Goal: Task Accomplishment & Management: Manage account settings

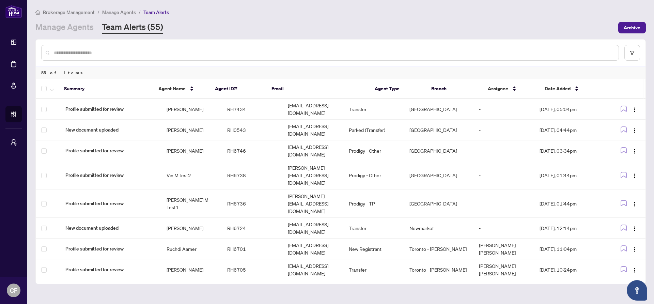
click at [144, 28] on link "Team Alerts (55)" at bounding box center [132, 27] width 61 height 12
click at [629, 59] on button "button" at bounding box center [632, 53] width 16 height 16
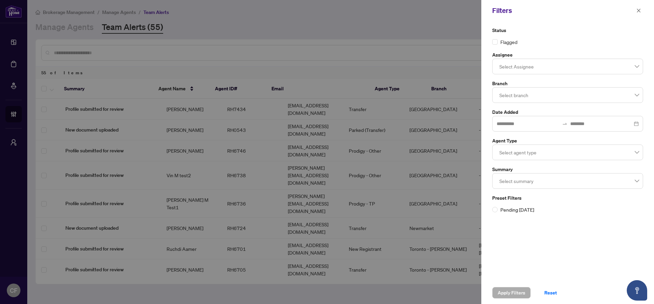
click at [532, 159] on div "Select agent type" at bounding box center [567, 152] width 151 height 16
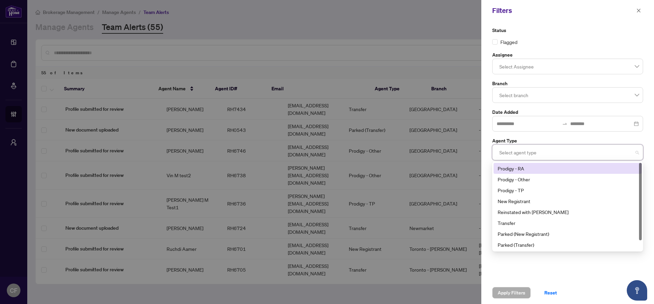
click at [532, 171] on div "Prodigy - RA" at bounding box center [568, 168] width 140 height 7
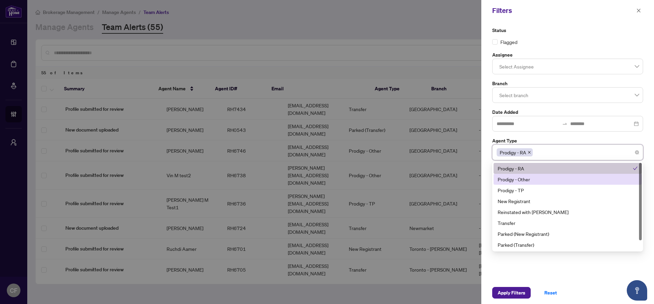
click at [532, 176] on div "Prodigy - Other" at bounding box center [568, 178] width 140 height 7
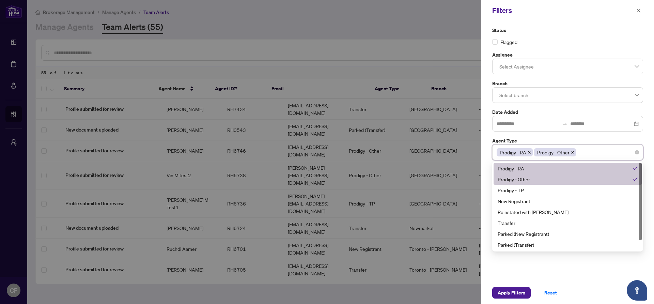
drag, startPoint x: 531, startPoint y: 183, endPoint x: 531, endPoint y: 190, distance: 7.2
click at [531, 185] on div "Prodigy - RA Prodigy - Other Prodigy - TP New Registrant Reinstated with RAHR T…" at bounding box center [568, 212] width 148 height 98
click at [531, 190] on div "Prodigy - TP" at bounding box center [568, 189] width 140 height 7
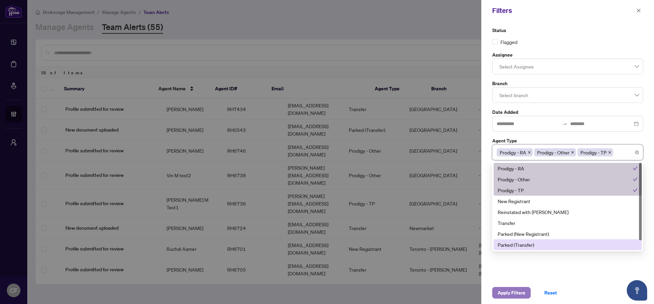
click at [517, 293] on span "Apply Filters" at bounding box center [512, 292] width 28 height 11
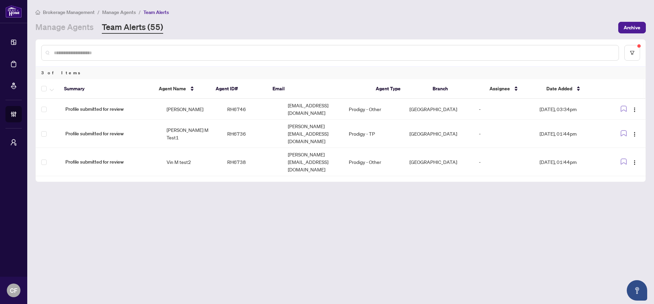
click at [117, 11] on span "Manage Agents" at bounding box center [119, 12] width 34 height 6
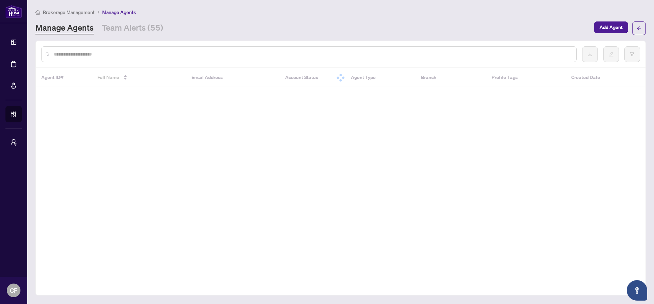
click at [71, 11] on span "Brokerage Management" at bounding box center [69, 12] width 52 height 6
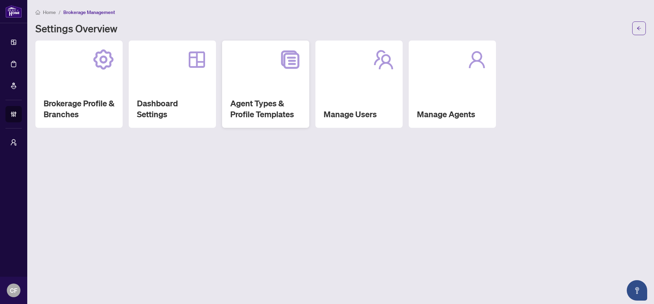
click at [256, 109] on h2 "Agent Types & Profile Templates" at bounding box center [265, 109] width 71 height 22
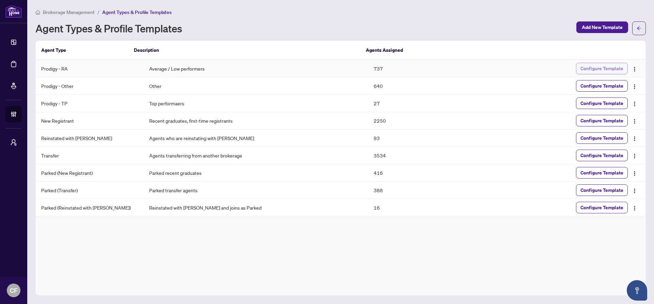
click at [591, 66] on span "Configure Template" at bounding box center [601, 68] width 43 height 11
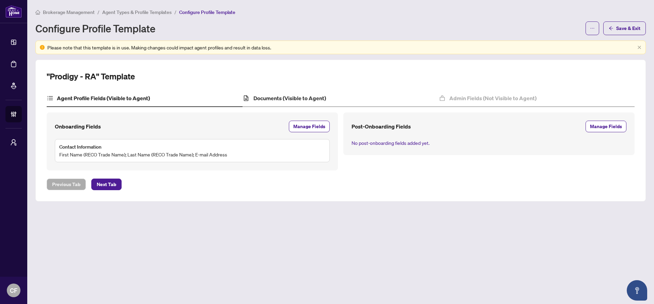
click at [303, 102] on div "Documents (Visible to Agent)" at bounding box center [341, 98] width 196 height 17
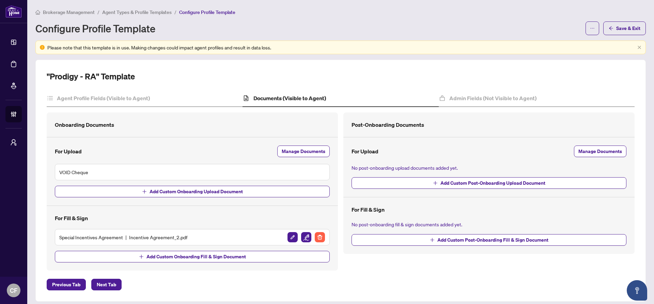
click at [133, 15] on li "Agent Types & Profile Templates" at bounding box center [136, 12] width 69 height 8
click at [79, 9] on span "Brokerage Management" at bounding box center [69, 12] width 52 height 6
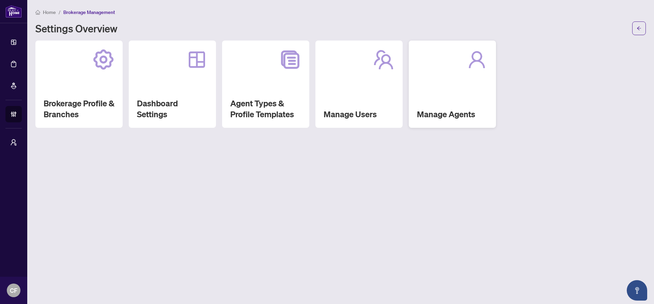
click at [428, 71] on div "Manage Agents" at bounding box center [452, 84] width 87 height 87
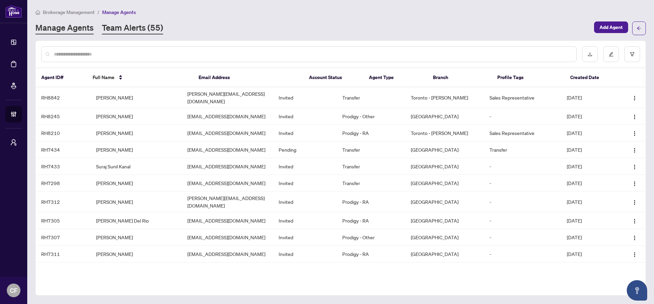
click at [145, 28] on link "Team Alerts (55)" at bounding box center [132, 28] width 61 height 12
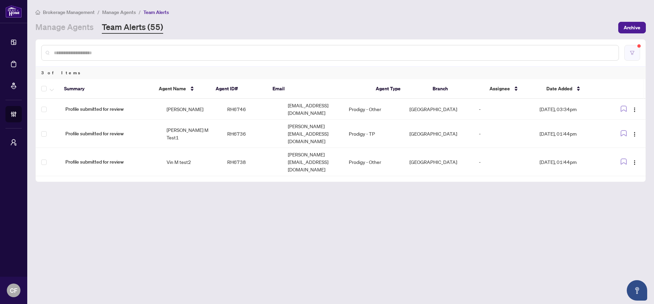
click at [638, 48] on button "button" at bounding box center [632, 53] width 16 height 16
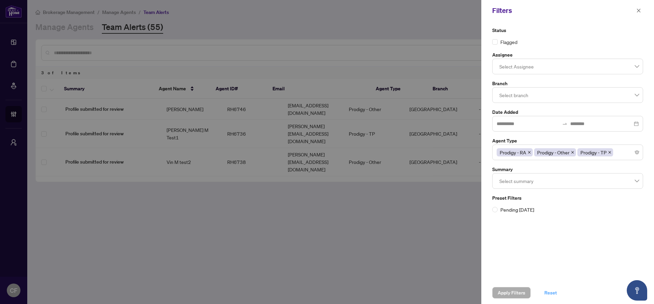
click at [551, 295] on span "Reset" at bounding box center [550, 292] width 13 height 11
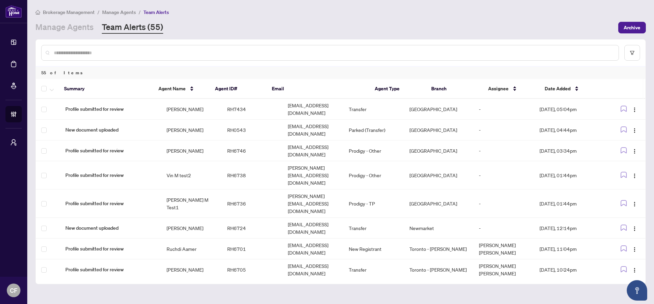
click at [365, 35] on main "Brokerage Management / Manage Agents / Team Alerts Manage Agents Team Alerts (5…" at bounding box center [340, 152] width 627 height 304
click at [141, 27] on link "Team Alerts (55)" at bounding box center [132, 27] width 61 height 12
click at [86, 30] on link "Manage Agents" at bounding box center [64, 27] width 58 height 12
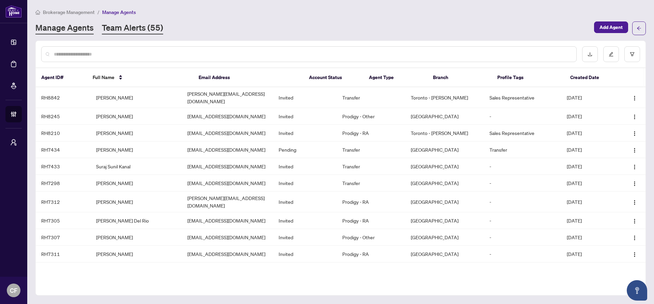
click at [145, 29] on link "Team Alerts (55)" at bounding box center [132, 28] width 61 height 12
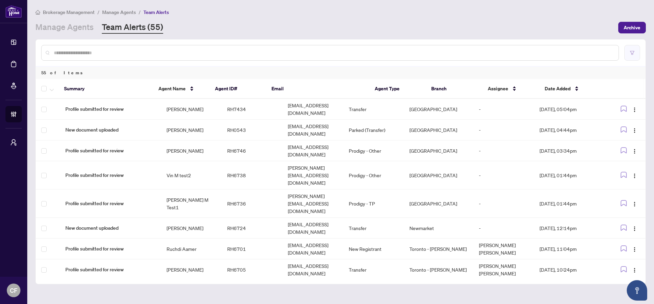
click at [637, 57] on button "button" at bounding box center [632, 53] width 16 height 16
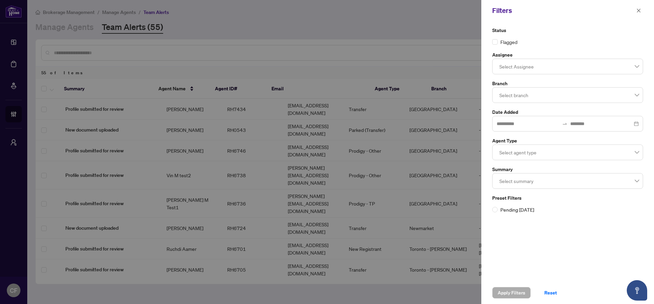
click at [534, 153] on div at bounding box center [568, 152] width 142 height 12
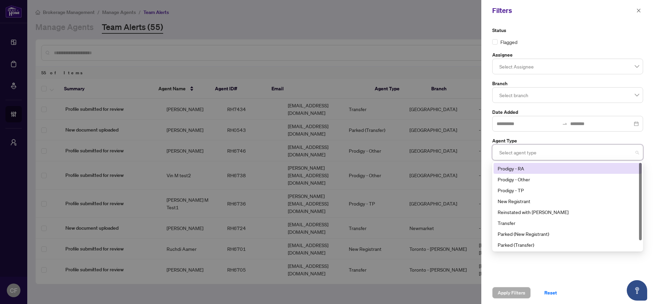
click at [508, 171] on div "Prodigy - RA" at bounding box center [568, 168] width 140 height 7
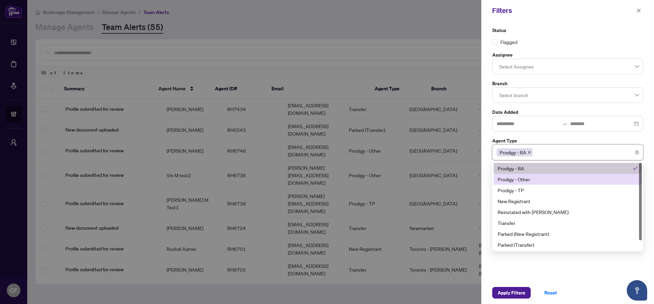
click at [509, 178] on div "Prodigy - Other" at bounding box center [568, 178] width 140 height 7
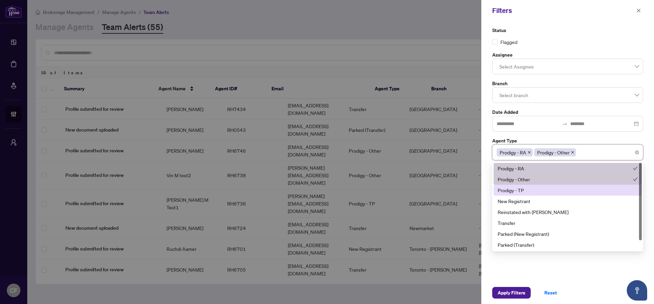
click at [510, 193] on div "Prodigy - TP" at bounding box center [568, 189] width 140 height 7
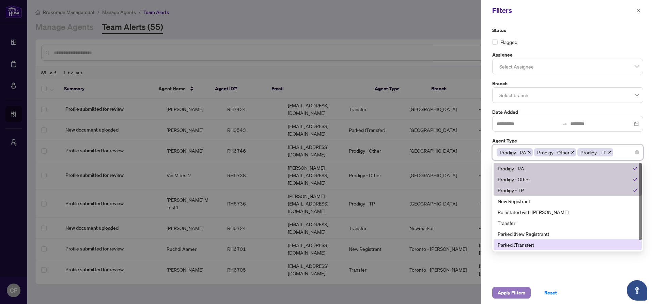
click at [510, 293] on span "Apply Filters" at bounding box center [512, 292] width 28 height 11
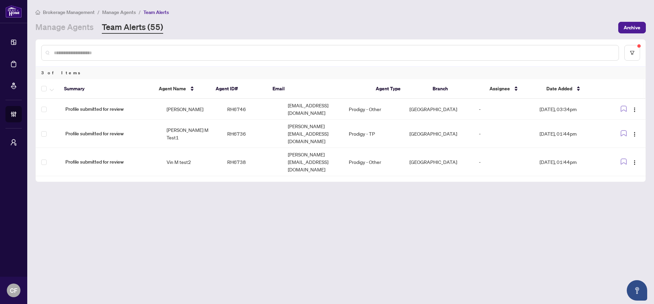
click at [127, 12] on span "Manage Agents" at bounding box center [119, 12] width 34 height 6
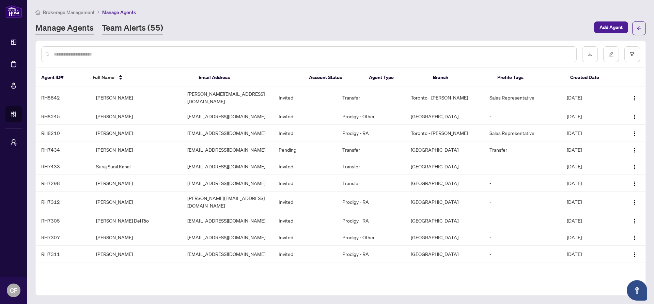
click at [121, 30] on link "Team Alerts (55)" at bounding box center [132, 28] width 61 height 12
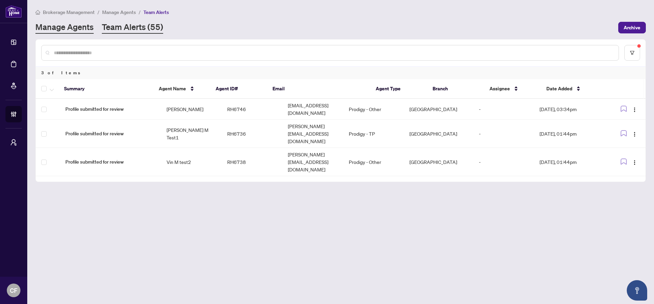
click at [77, 26] on link "Manage Agents" at bounding box center [64, 27] width 58 height 12
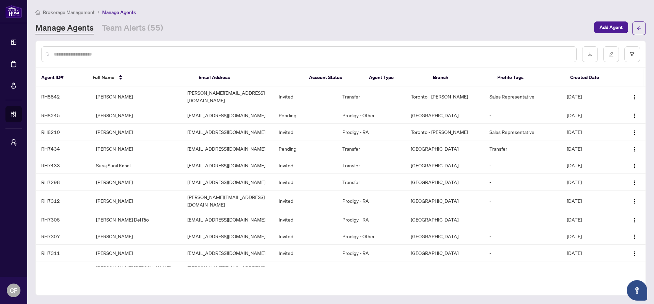
scroll to position [1, 0]
click at [130, 28] on link "Team Alerts (55)" at bounding box center [132, 28] width 61 height 12
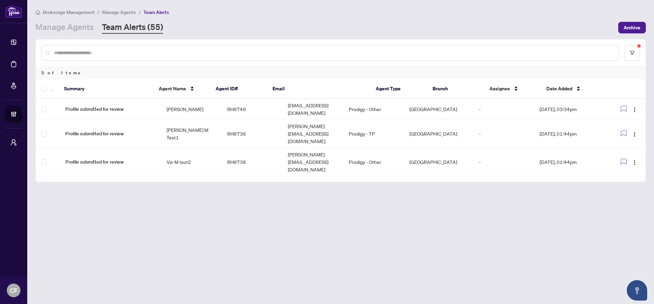
click at [113, 14] on span "Manage Agents" at bounding box center [119, 12] width 34 height 6
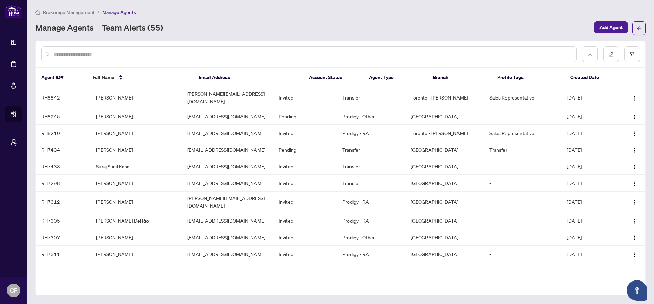
click at [120, 26] on link "Team Alerts (55)" at bounding box center [132, 28] width 61 height 12
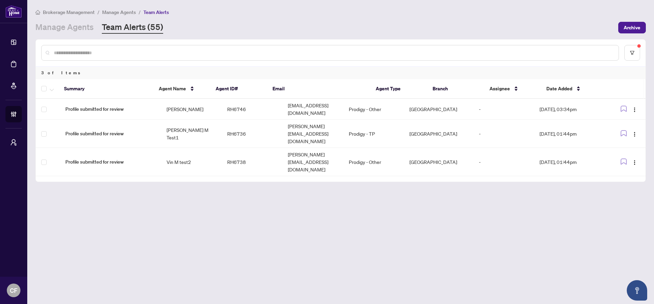
click at [68, 13] on span "Brokerage Management" at bounding box center [69, 12] width 52 height 6
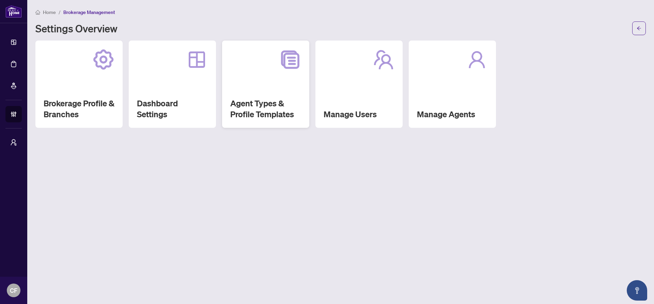
click at [257, 120] on div "Agent Types & Profile Templates" at bounding box center [265, 84] width 87 height 87
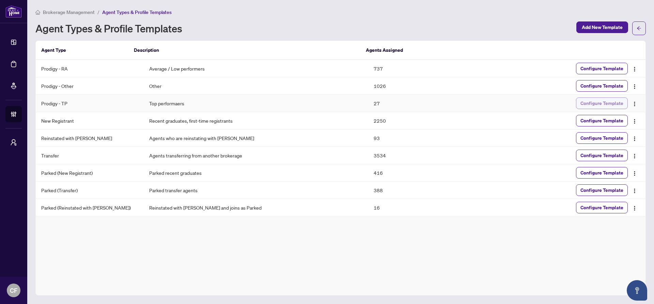
click at [608, 104] on span "Configure Template" at bounding box center [601, 103] width 43 height 11
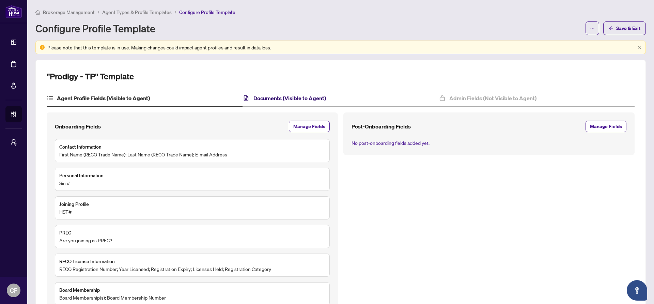
click at [282, 98] on h4 "Documents (Visible to Agent)" at bounding box center [289, 98] width 73 height 8
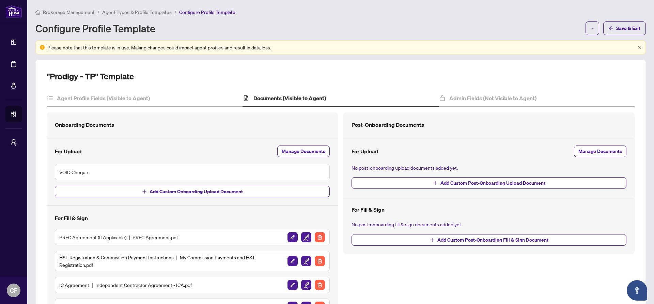
click at [142, 15] on li "Agent Types & Profile Templates" at bounding box center [136, 12] width 69 height 8
click at [141, 13] on span "Agent Types & Profile Templates" at bounding box center [136, 12] width 69 height 6
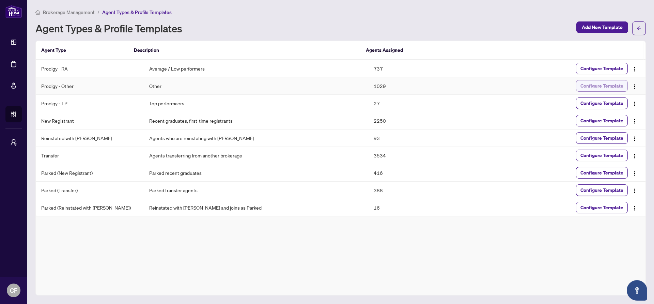
click at [592, 87] on span "Configure Template" at bounding box center [601, 85] width 43 height 11
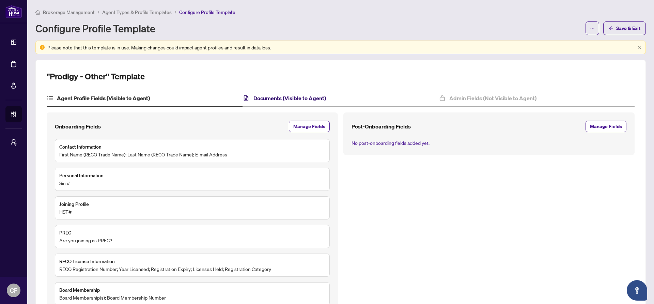
click at [310, 96] on h4 "Documents (Visible to Agent)" at bounding box center [289, 98] width 73 height 8
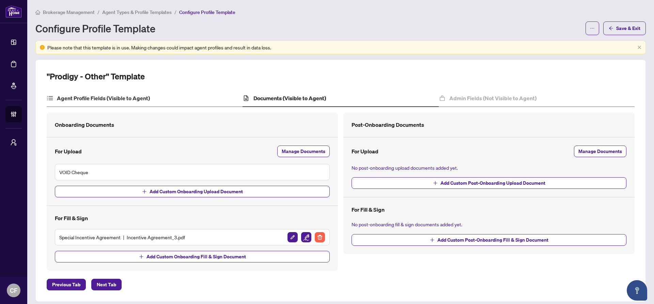
click at [169, 98] on div "Agent Profile Fields (Visible to Agent)" at bounding box center [145, 98] width 196 height 17
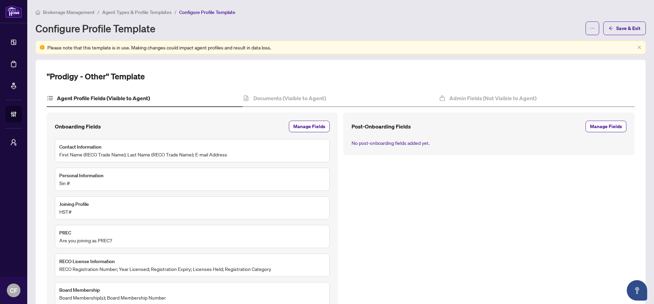
click at [152, 18] on div "Brokerage Management / Agent Types & Profile Templates / Configure Profile Temp…" at bounding box center [340, 21] width 610 height 27
click at [152, 15] on li "Agent Types & Profile Templates" at bounding box center [136, 12] width 69 height 8
click at [153, 11] on span "Agent Types & Profile Templates" at bounding box center [136, 12] width 69 height 6
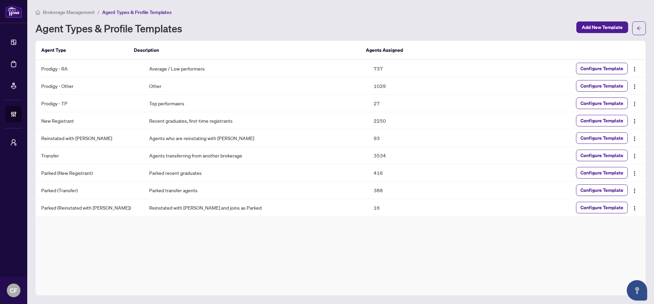
click at [73, 13] on span "Brokerage Management" at bounding box center [69, 12] width 52 height 6
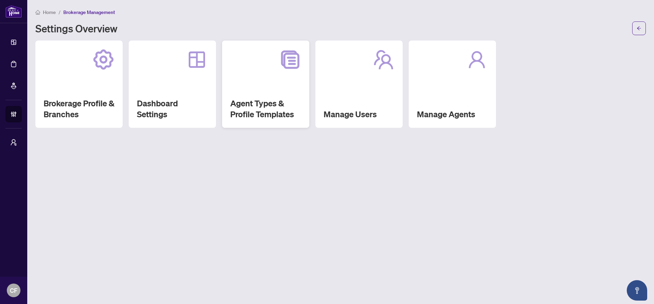
click at [283, 81] on div "Agent Types & Profile Templates" at bounding box center [265, 84] width 87 height 87
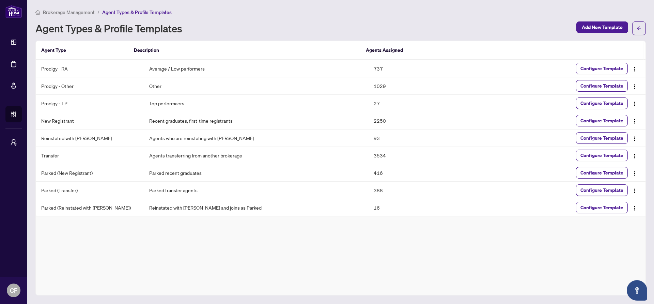
click at [85, 15] on li "Brokerage Management" at bounding box center [64, 12] width 59 height 8
click at [86, 12] on span "Brokerage Management" at bounding box center [69, 12] width 52 height 6
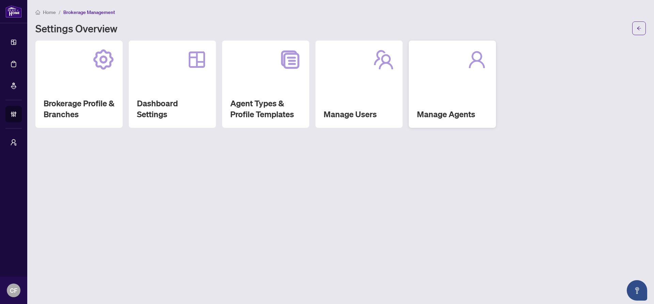
click at [473, 88] on div "Manage Agents" at bounding box center [452, 84] width 87 height 87
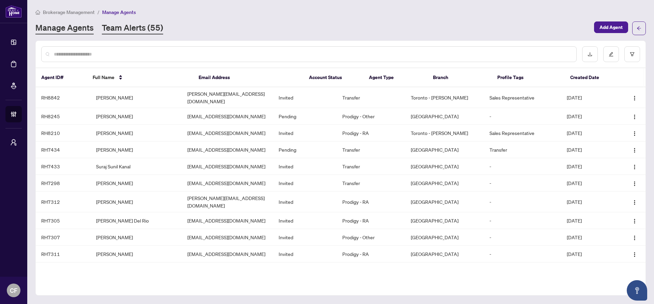
click at [141, 29] on link "Team Alerts (55)" at bounding box center [132, 28] width 61 height 12
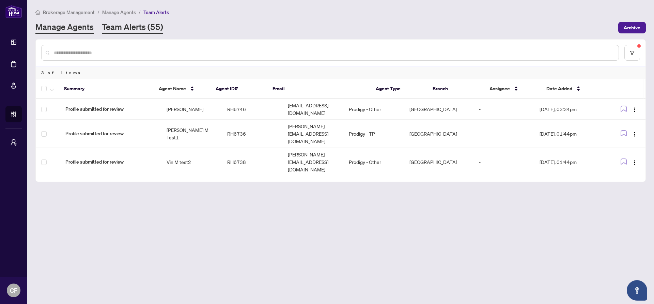
click at [88, 28] on link "Manage Agents" at bounding box center [64, 27] width 58 height 12
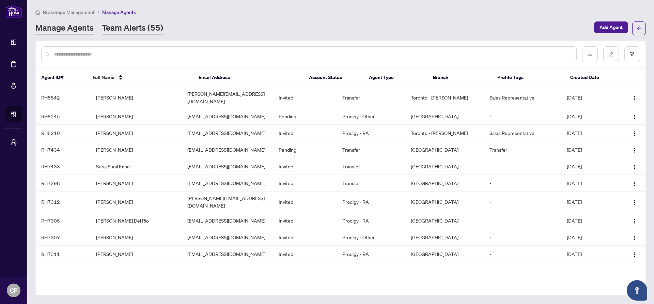
click at [135, 27] on link "Team Alerts (55)" at bounding box center [132, 28] width 61 height 12
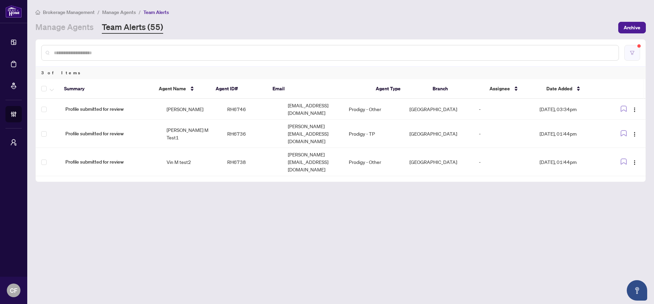
click at [632, 57] on button "button" at bounding box center [632, 53] width 16 height 16
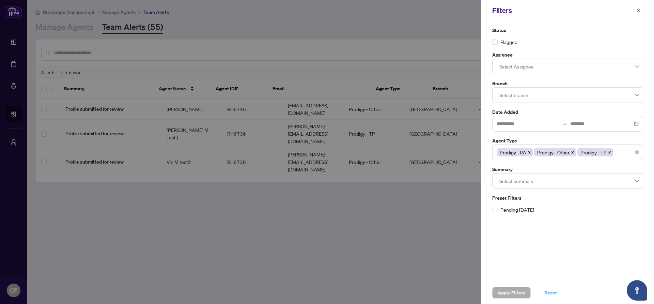
click at [549, 293] on span "Reset" at bounding box center [550, 292] width 13 height 11
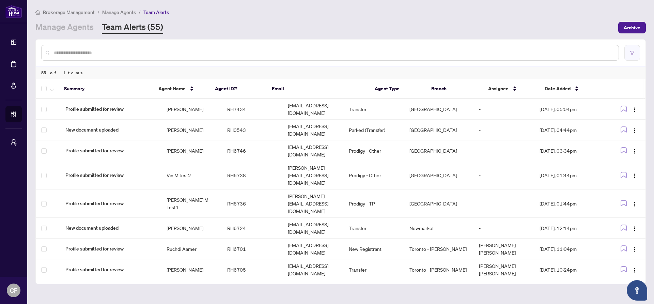
click at [636, 49] on button "button" at bounding box center [632, 53] width 16 height 16
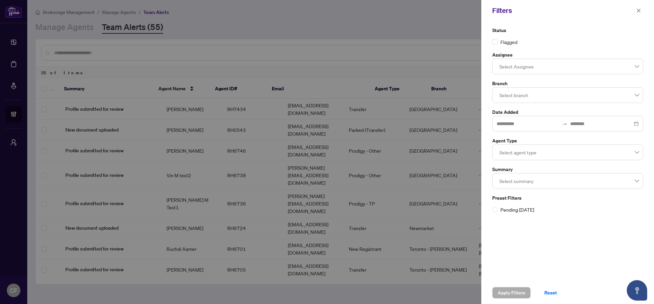
click at [505, 155] on div at bounding box center [568, 152] width 142 height 12
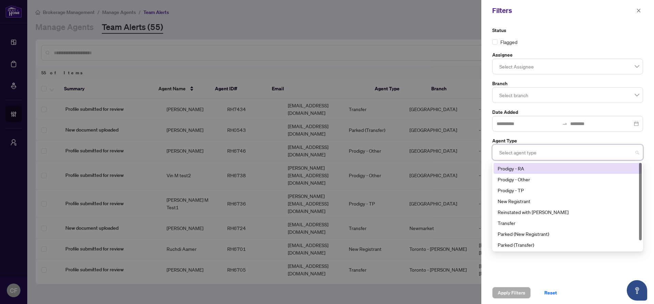
click at [513, 167] on div "Prodigy - RA" at bounding box center [568, 168] width 140 height 7
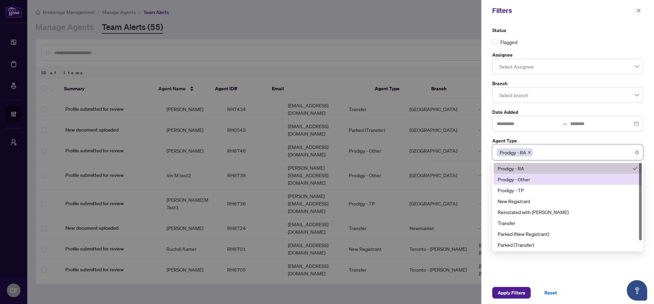
click at [514, 180] on div "Prodigy - Other" at bounding box center [568, 178] width 140 height 7
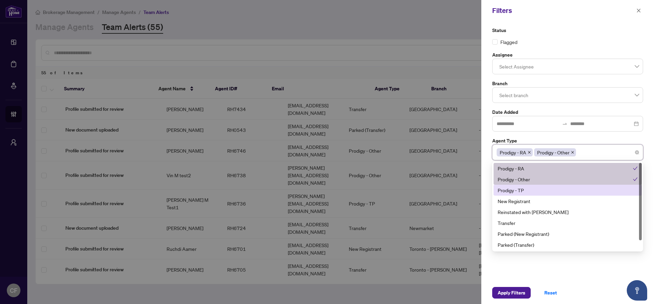
click at [515, 192] on div "Prodigy - TP" at bounding box center [568, 189] width 140 height 7
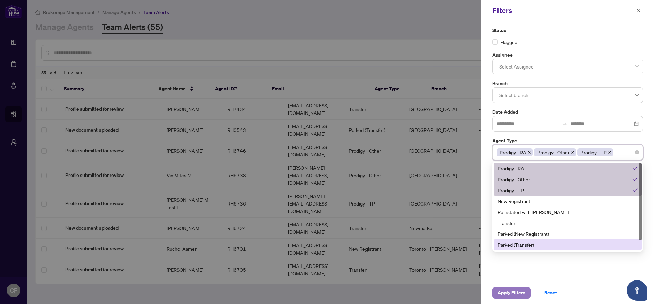
click at [513, 293] on span "Apply Filters" at bounding box center [512, 292] width 28 height 11
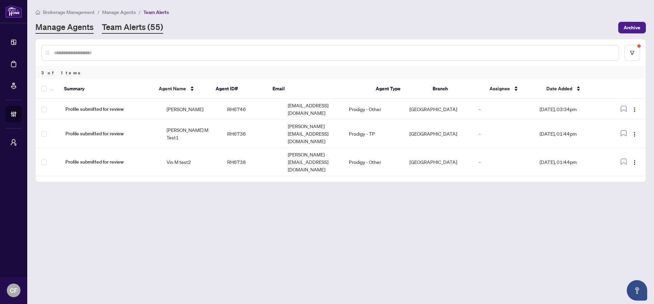
click at [71, 27] on link "Manage Agents" at bounding box center [64, 27] width 58 height 12
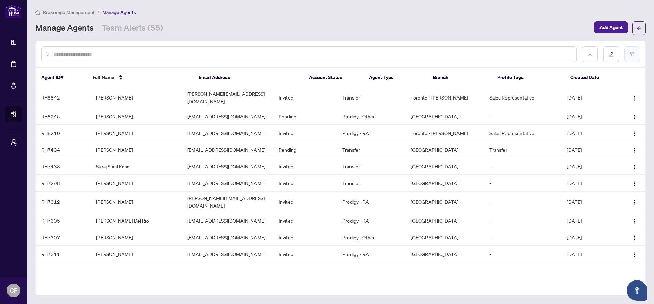
click at [630, 59] on button "button" at bounding box center [632, 54] width 16 height 16
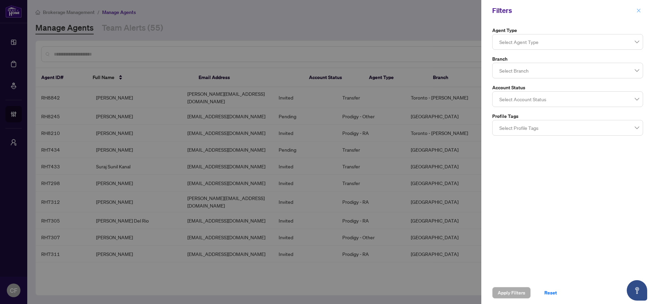
click at [639, 9] on icon "close" at bounding box center [638, 10] width 5 height 5
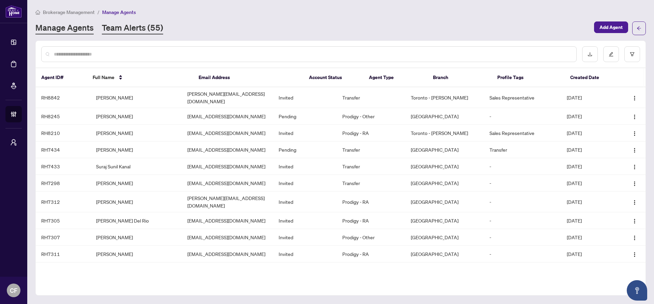
click at [146, 33] on link "Team Alerts (55)" at bounding box center [132, 28] width 61 height 12
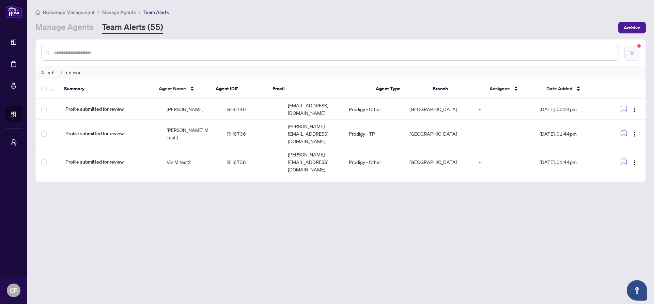
click at [635, 56] on button "button" at bounding box center [632, 53] width 16 height 16
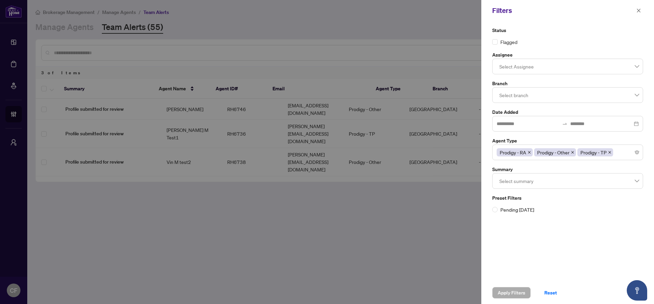
click at [420, 254] on div at bounding box center [327, 152] width 654 height 304
click at [71, 25] on div at bounding box center [327, 152] width 654 height 304
click at [72, 27] on div at bounding box center [327, 152] width 654 height 304
click at [638, 11] on icon "close" at bounding box center [639, 11] width 4 height 4
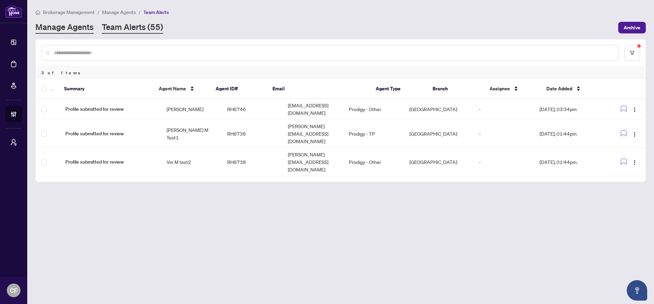
click at [84, 24] on link "Manage Agents" at bounding box center [64, 27] width 58 height 12
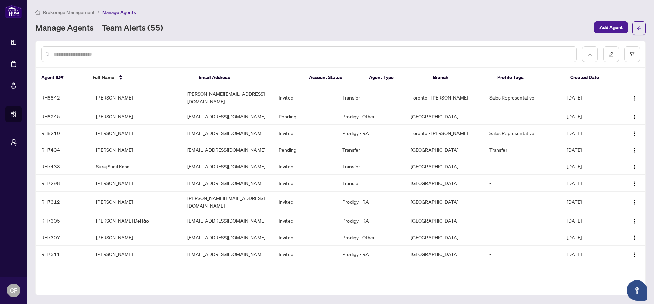
click at [132, 34] on div "Manage Agents Team Alerts (55) Add Agent" at bounding box center [340, 28] width 610 height 14
click at [226, 111] on td "dr.shekariyazdi@yahoo.com" at bounding box center [227, 116] width 91 height 17
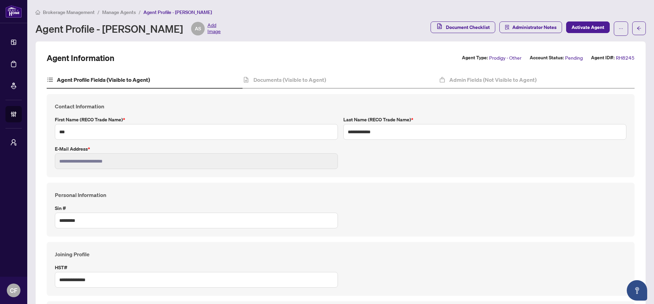
click at [267, 88] on div "Documents (Visible to Agent)" at bounding box center [341, 80] width 196 height 17
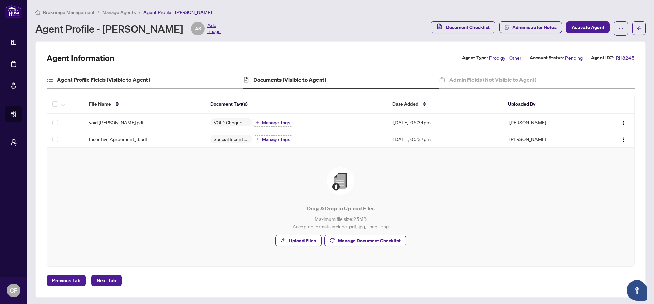
click at [161, 82] on div "Agent Profile Fields (Visible to Agent)" at bounding box center [145, 80] width 196 height 17
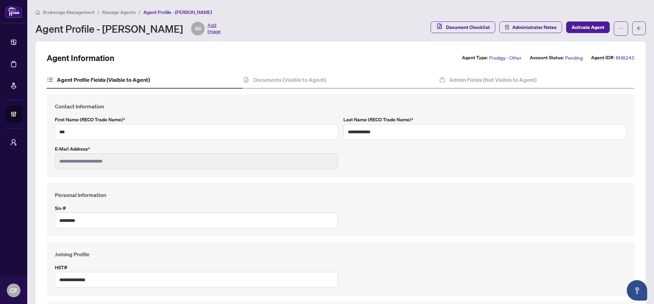
type input "****"
type input "**********"
click at [315, 76] on h4 "Documents (Visible to Agent)" at bounding box center [289, 80] width 73 height 8
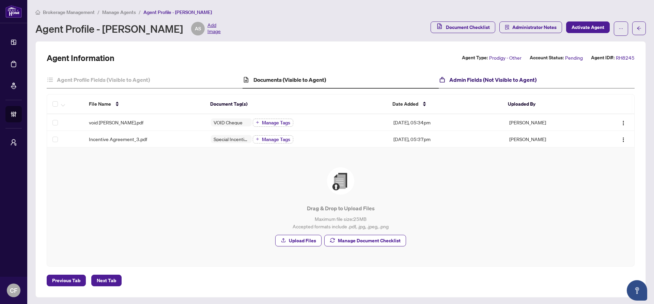
click at [439, 82] on icon at bounding box center [442, 79] width 7 height 7
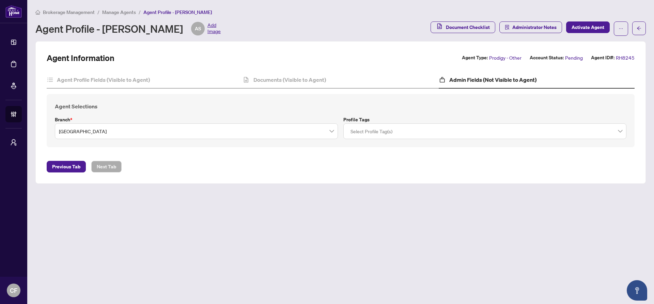
click at [126, 11] on span "Manage Agents" at bounding box center [119, 12] width 34 height 6
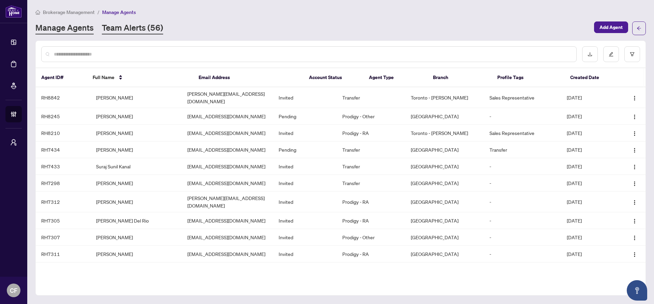
click at [141, 28] on link "Team Alerts (56)" at bounding box center [132, 28] width 61 height 12
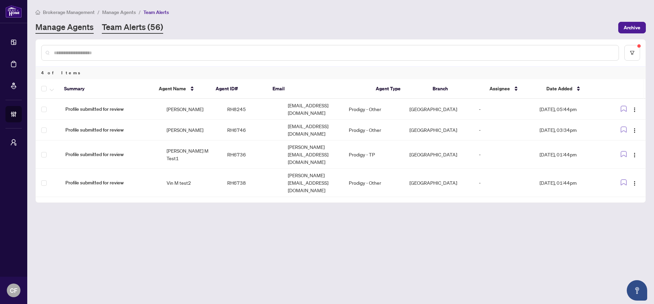
click at [56, 24] on link "Manage Agents" at bounding box center [64, 27] width 58 height 12
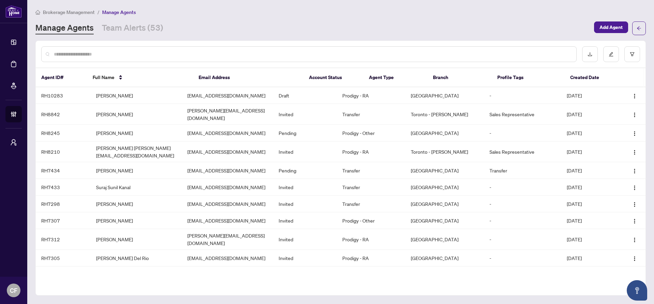
click at [389, 48] on div at bounding box center [308, 54] width 535 height 16
click at [391, 51] on input "text" at bounding box center [312, 53] width 517 height 7
paste input "**********"
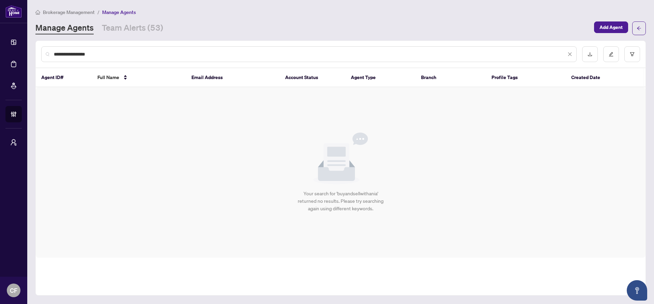
type input "**********"
click at [127, 60] on div "**********" at bounding box center [308, 54] width 535 height 16
click at [127, 53] on input "**********" at bounding box center [310, 53] width 512 height 7
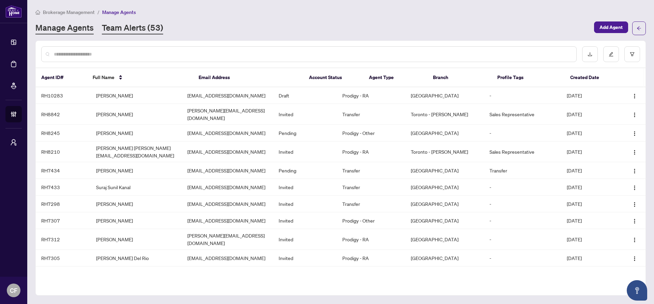
click at [143, 26] on link "Team Alerts (53)" at bounding box center [132, 28] width 61 height 12
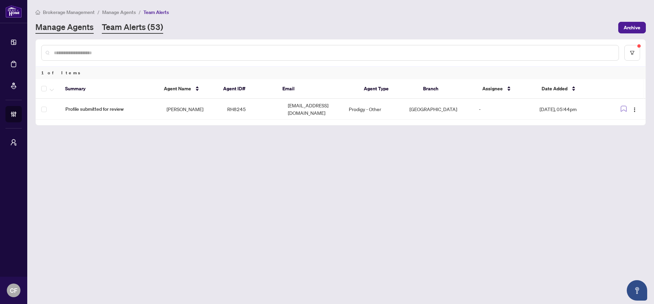
click at [73, 31] on link "Manage Agents" at bounding box center [64, 27] width 58 height 12
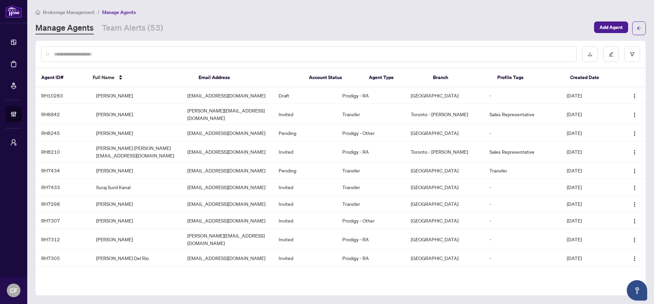
click at [236, 57] on input "text" at bounding box center [312, 53] width 517 height 7
paste input "**********"
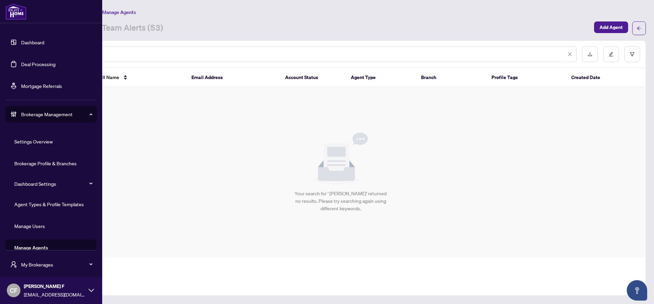
drag, startPoint x: 65, startPoint y: 53, endPoint x: 0, endPoint y: 72, distance: 67.5
click at [0, 56] on div "**********" at bounding box center [327, 152] width 654 height 304
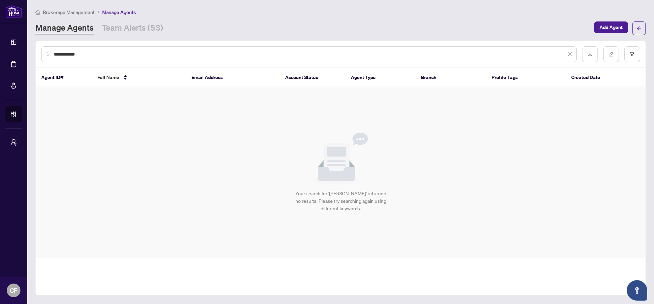
click at [206, 54] on input "**********" at bounding box center [310, 53] width 512 height 7
click at [56, 54] on input "**********" at bounding box center [310, 53] width 512 height 7
click at [114, 46] on div "**********" at bounding box center [308, 54] width 535 height 16
click at [115, 49] on div "**********" at bounding box center [308, 54] width 535 height 16
click at [117, 54] on input "**********" at bounding box center [310, 53] width 512 height 7
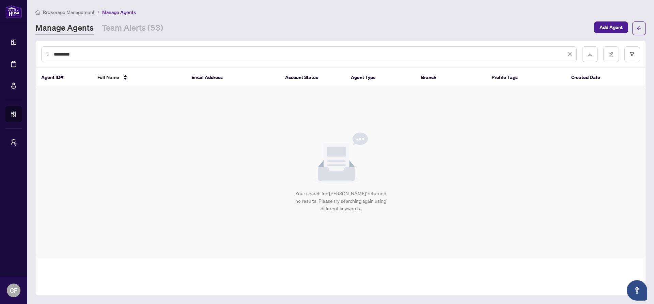
type input "********"
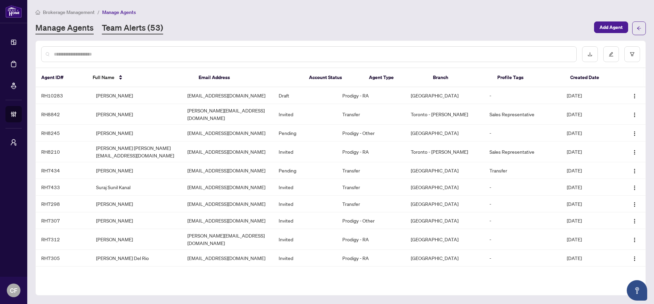
click at [120, 32] on link "Team Alerts (53)" at bounding box center [132, 28] width 61 height 12
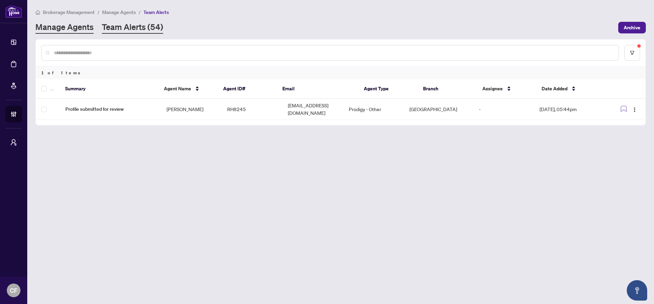
click at [66, 26] on link "Manage Agents" at bounding box center [64, 27] width 58 height 12
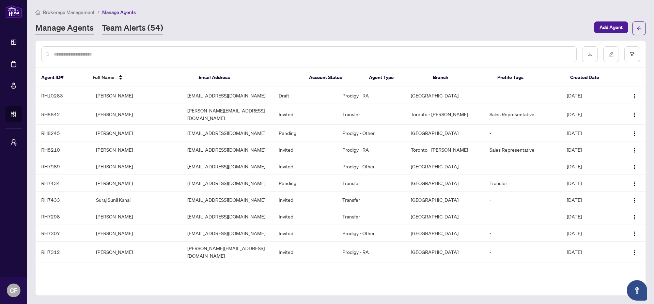
click at [130, 32] on link "Team Alerts (54)" at bounding box center [132, 28] width 61 height 12
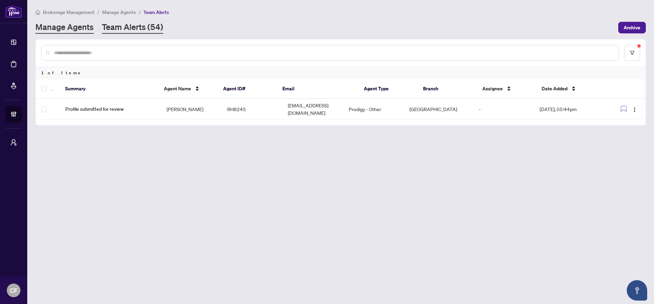
click at [69, 28] on link "Manage Agents" at bounding box center [64, 27] width 58 height 12
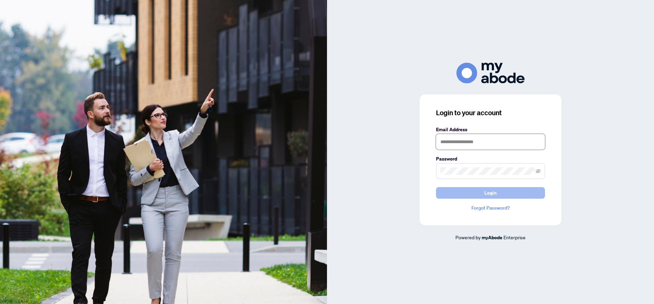
type input "**********"
click at [503, 190] on button "Login" at bounding box center [490, 193] width 109 height 12
